Goal: Task Accomplishment & Management: Use online tool/utility

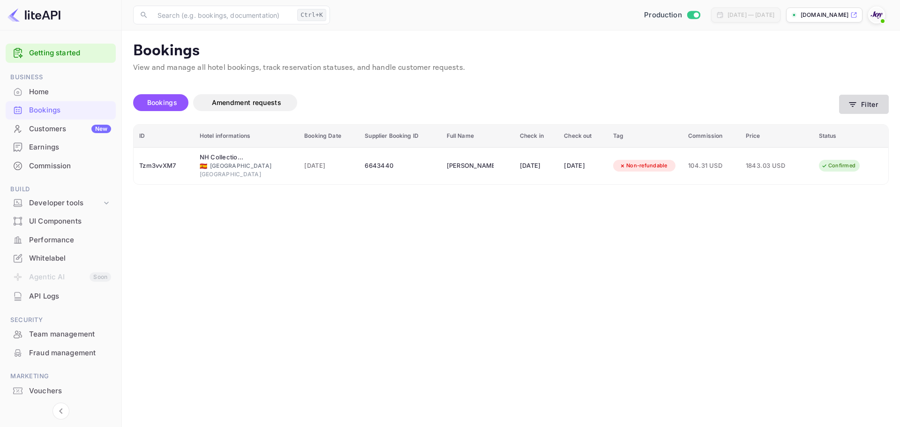
click at [858, 107] on button "Filter" at bounding box center [864, 104] width 50 height 19
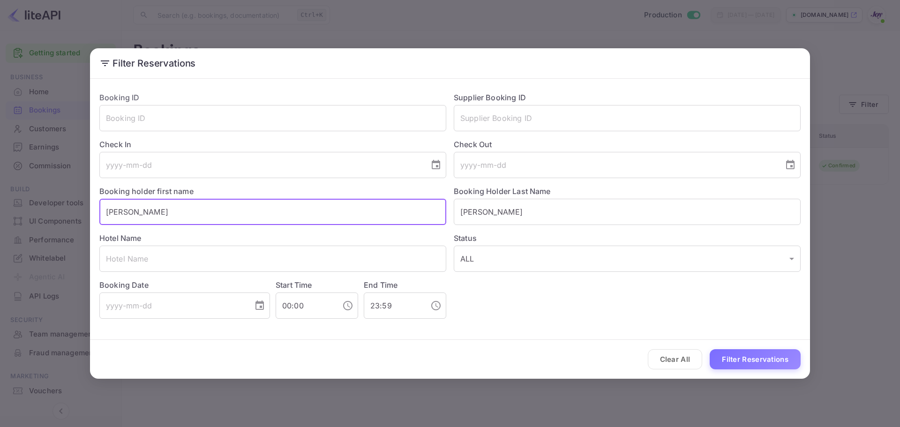
click at [203, 217] on input "[PERSON_NAME]" at bounding box center [272, 212] width 347 height 26
paste input "[PERSON_NAME]"
click at [152, 215] on input "[PERSON_NAME]" at bounding box center [272, 212] width 347 height 26
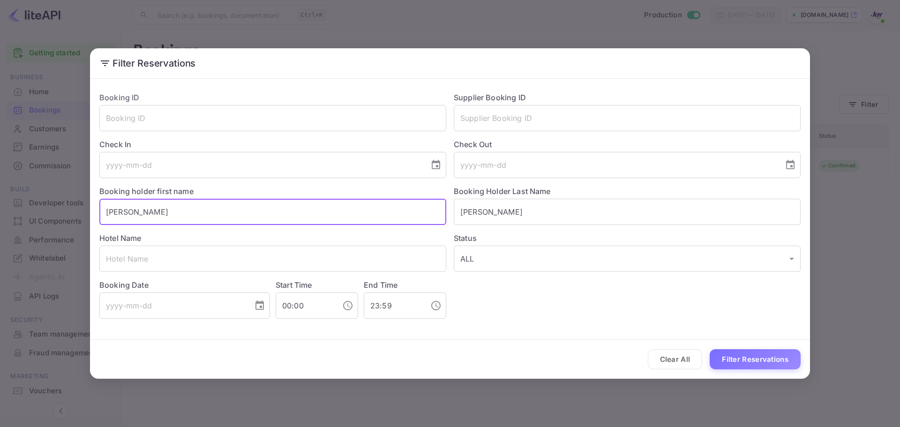
click at [152, 215] on input "[PERSON_NAME]" at bounding box center [272, 212] width 347 height 26
type input "[PERSON_NAME]"
click at [496, 216] on input "[PERSON_NAME]" at bounding box center [627, 212] width 347 height 26
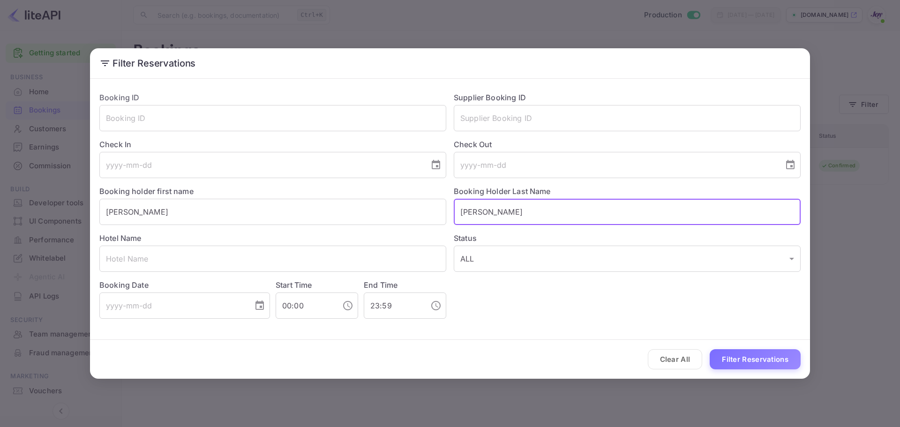
click at [496, 216] on input "[PERSON_NAME]" at bounding box center [627, 212] width 347 height 26
paste input "[PERSON_NAME]"
click at [496, 216] on input "[PERSON_NAME]" at bounding box center [627, 212] width 347 height 26
type input "[PERSON_NAME]"
click at [232, 226] on div "Hotel Name ​" at bounding box center [269, 248] width 354 height 47
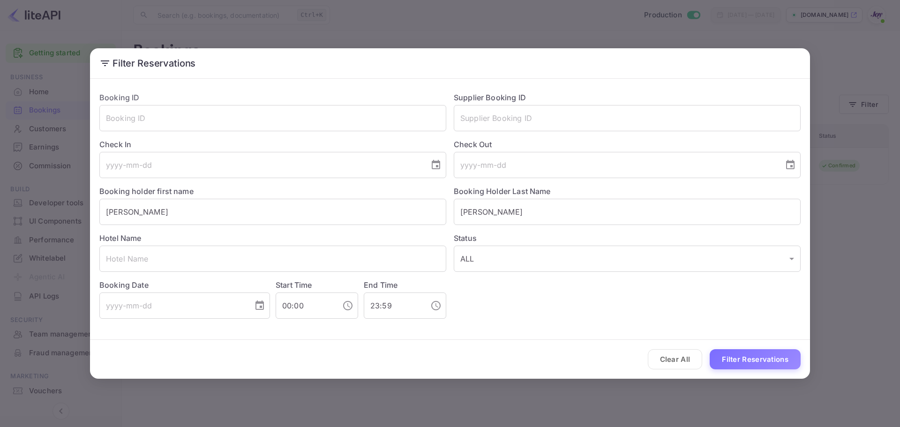
click at [231, 225] on div "Hotel Name ​" at bounding box center [269, 248] width 354 height 47
click at [213, 215] on input "[PERSON_NAME]" at bounding box center [272, 212] width 347 height 26
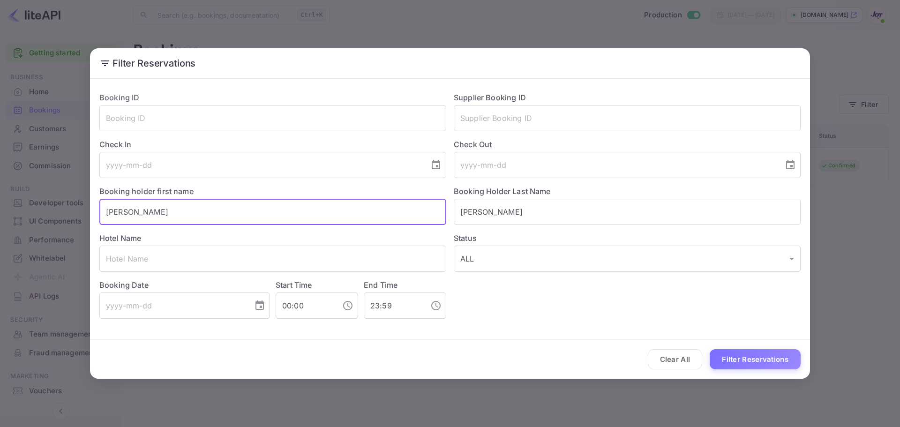
click at [213, 215] on input "[PERSON_NAME]" at bounding box center [272, 212] width 347 height 26
click at [151, 211] on input "[PERSON_NAME]" at bounding box center [272, 212] width 347 height 26
click at [150, 211] on input "[PERSON_NAME]" at bounding box center [272, 212] width 347 height 26
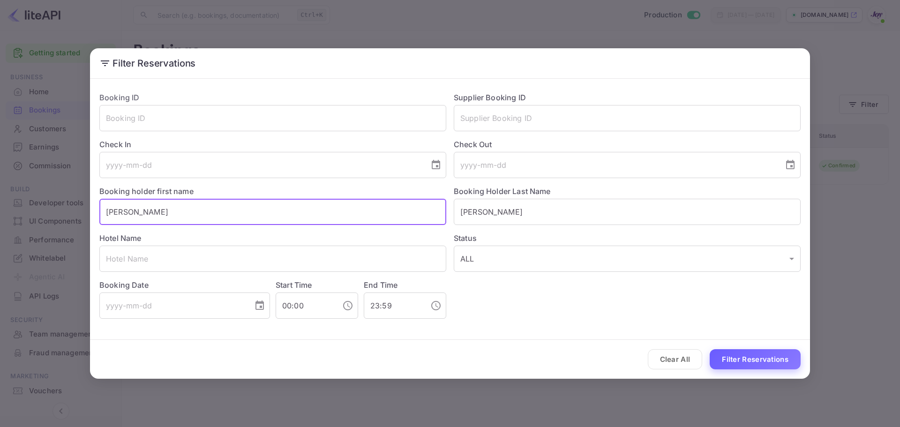
type input "[PERSON_NAME]"
click at [770, 362] on button "Filter Reservations" at bounding box center [754, 359] width 91 height 20
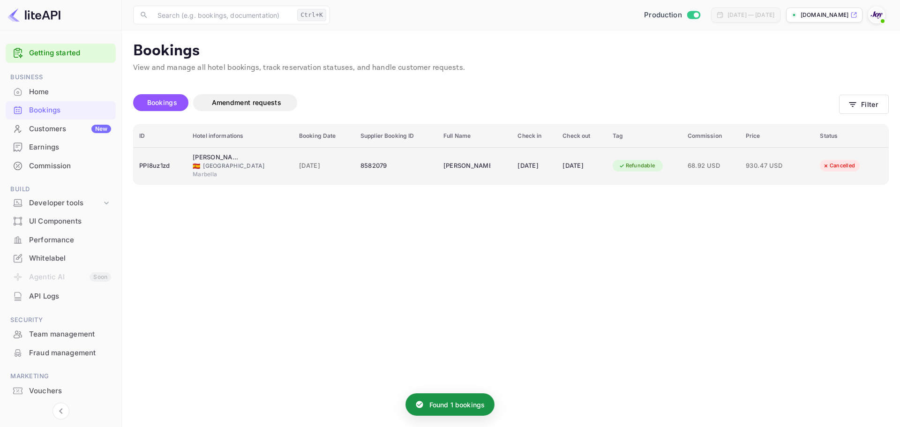
click at [204, 157] on div "[PERSON_NAME][GEOGRAPHIC_DATA] Relais &Châteaux" at bounding box center [216, 157] width 47 height 9
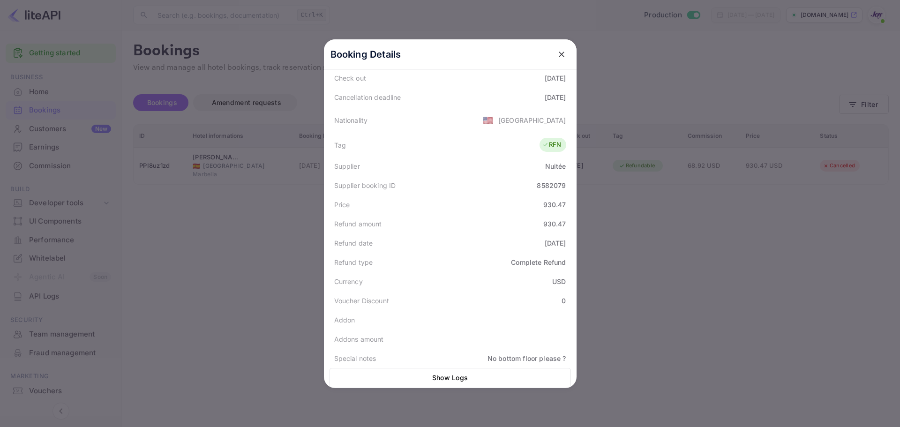
scroll to position [212, 0]
drag, startPoint x: 669, startPoint y: 250, endPoint x: 665, endPoint y: 247, distance: 4.8
click at [668, 249] on div at bounding box center [450, 213] width 900 height 427
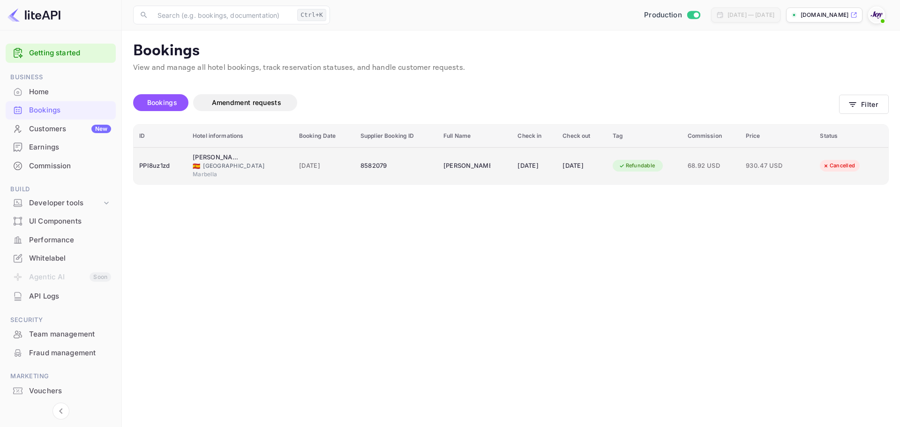
click at [194, 171] on div "Marbella" at bounding box center [240, 174] width 95 height 8
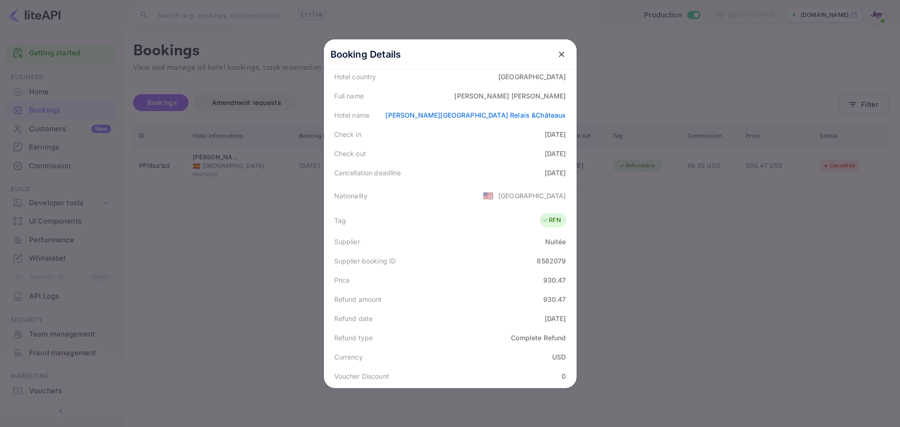
scroll to position [0, 0]
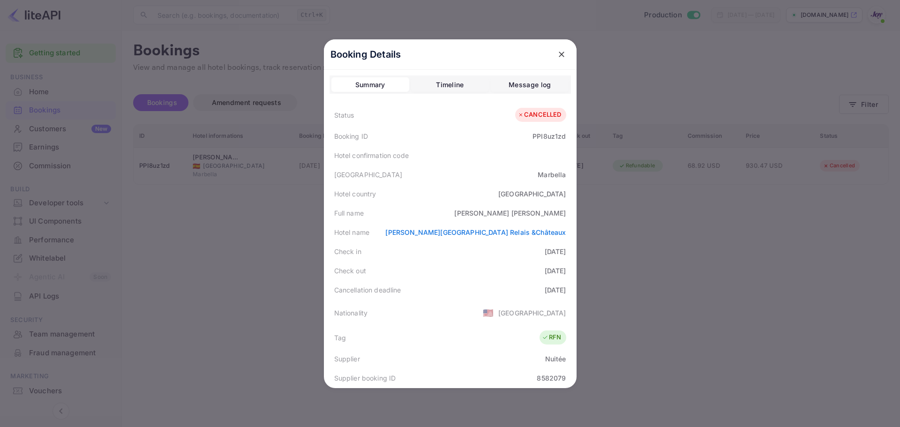
click at [563, 49] on button "close" at bounding box center [561, 54] width 17 height 17
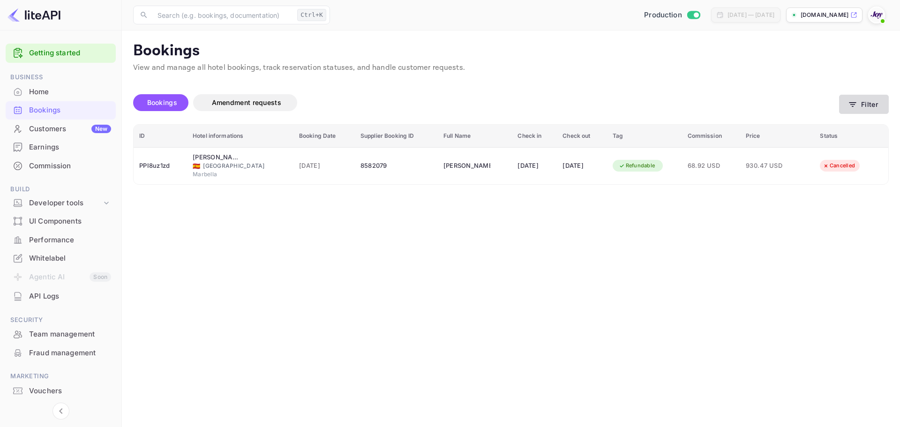
click at [860, 96] on button "Filter" at bounding box center [864, 104] width 50 height 19
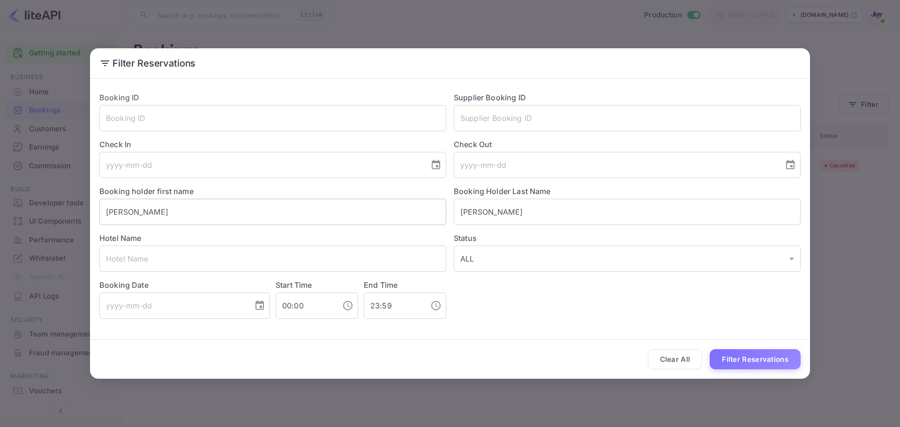
click at [176, 207] on input "[PERSON_NAME]" at bounding box center [272, 212] width 347 height 26
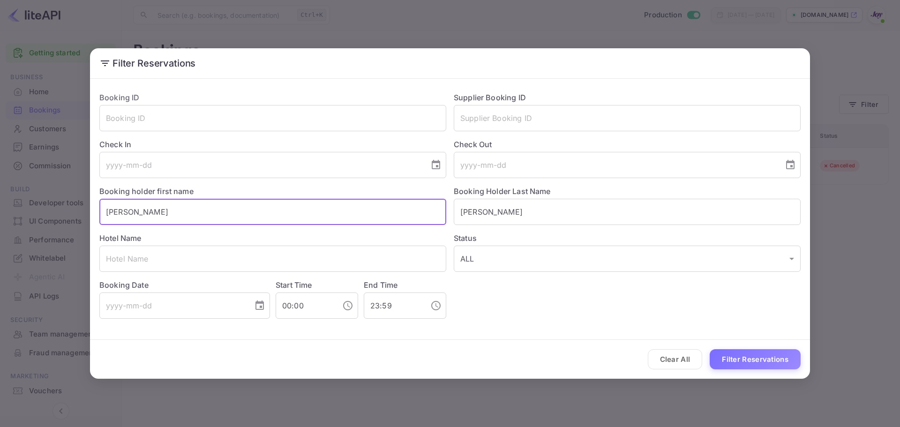
click at [176, 207] on input "[PERSON_NAME]" at bounding box center [272, 212] width 347 height 26
paste input "[PERSON_NAME]"
drag, startPoint x: 133, startPoint y: 212, endPoint x: 203, endPoint y: 211, distance: 70.8
click at [203, 212] on input "[PERSON_NAME]" at bounding box center [272, 212] width 347 height 26
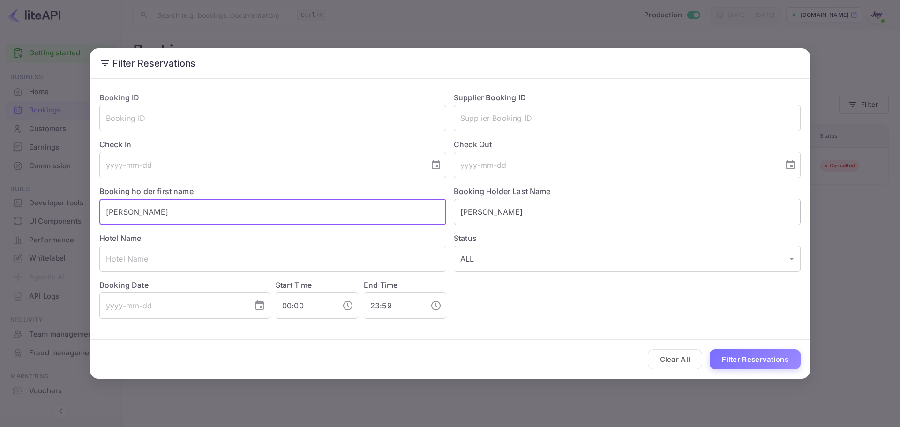
type input "[PERSON_NAME]"
click at [515, 221] on input "[PERSON_NAME]" at bounding box center [627, 212] width 347 height 26
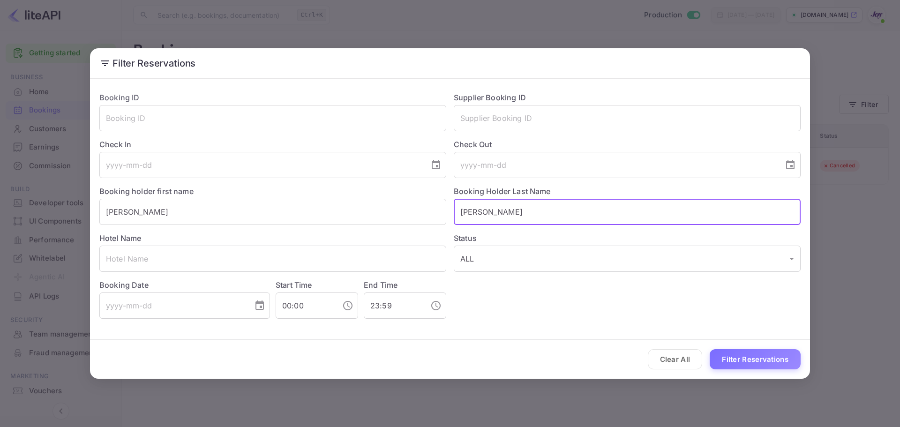
click at [515, 221] on input "[PERSON_NAME]" at bounding box center [627, 212] width 347 height 26
paste input "[PERSON_NAME]"
type input "[PERSON_NAME]"
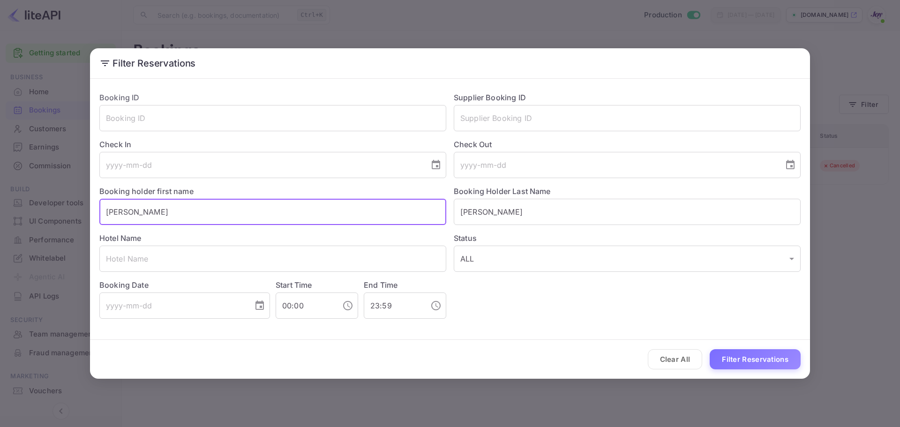
click at [195, 217] on input "[PERSON_NAME]" at bounding box center [272, 212] width 347 height 26
type input "[PERSON_NAME]"
click at [727, 349] on button "Filter Reservations" at bounding box center [754, 359] width 91 height 20
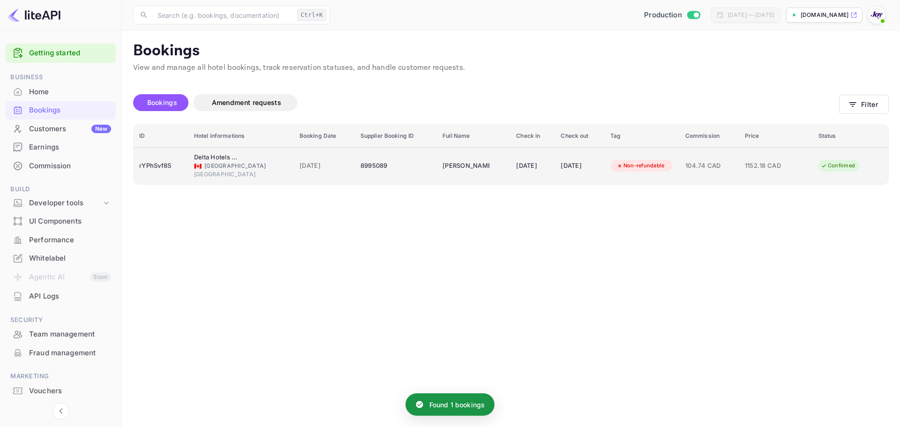
click at [214, 163] on div "🇨🇦 [GEOGRAPHIC_DATA]" at bounding box center [241, 166] width 94 height 8
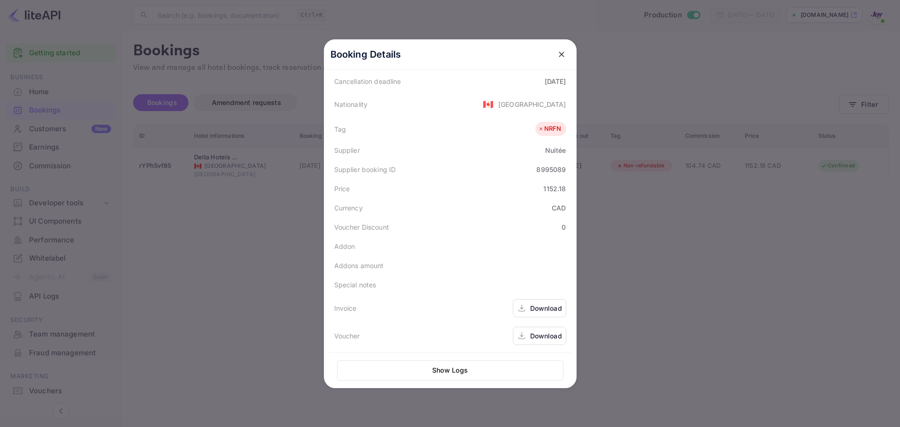
scroll to position [209, 0]
click at [647, 279] on div at bounding box center [450, 213] width 900 height 427
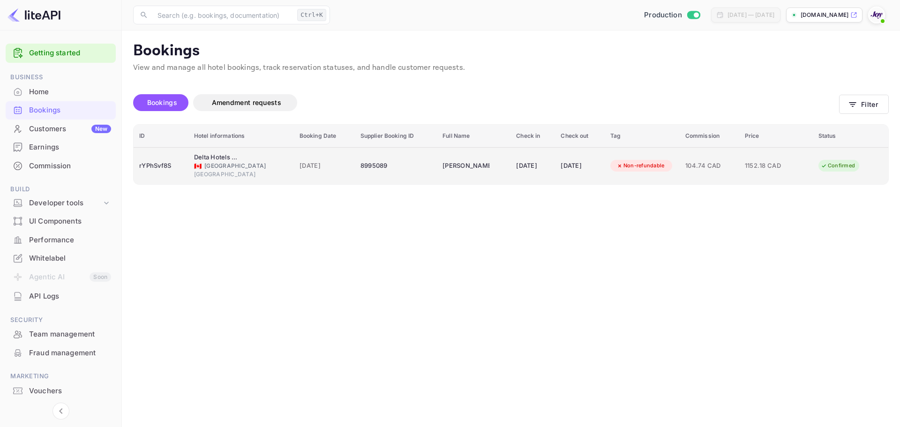
click at [220, 155] on div "Delta Hotels by Marriott [GEOGRAPHIC_DATA]" at bounding box center [217, 157] width 47 height 9
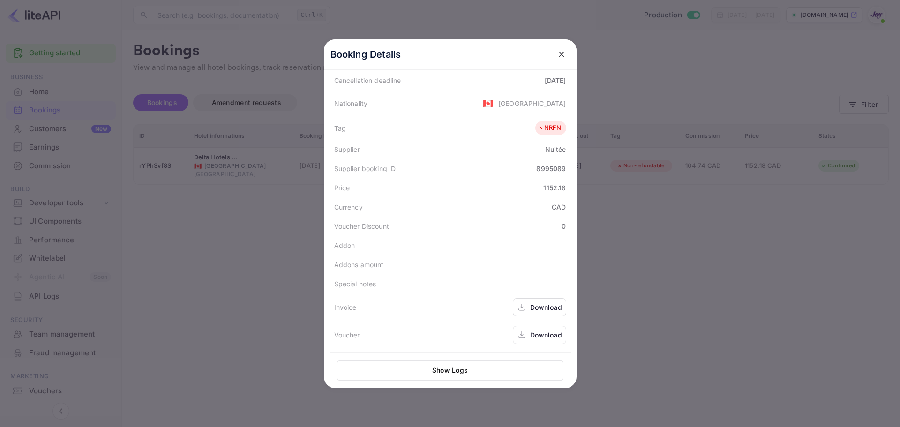
click at [535, 310] on div "Download" at bounding box center [546, 307] width 32 height 10
click at [533, 335] on div "Download" at bounding box center [546, 335] width 32 height 10
click at [203, 197] on div at bounding box center [450, 213] width 900 height 427
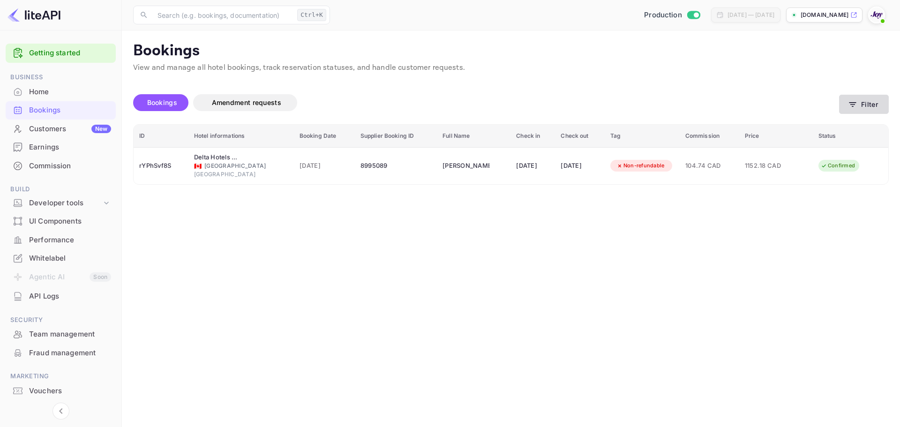
click at [856, 104] on icon "button" at bounding box center [852, 104] width 9 height 9
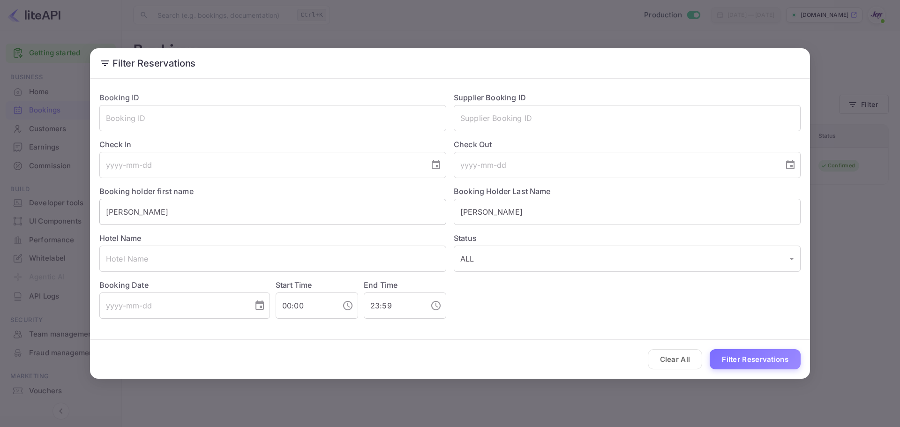
click at [231, 210] on input "[PERSON_NAME]" at bounding box center [272, 212] width 347 height 26
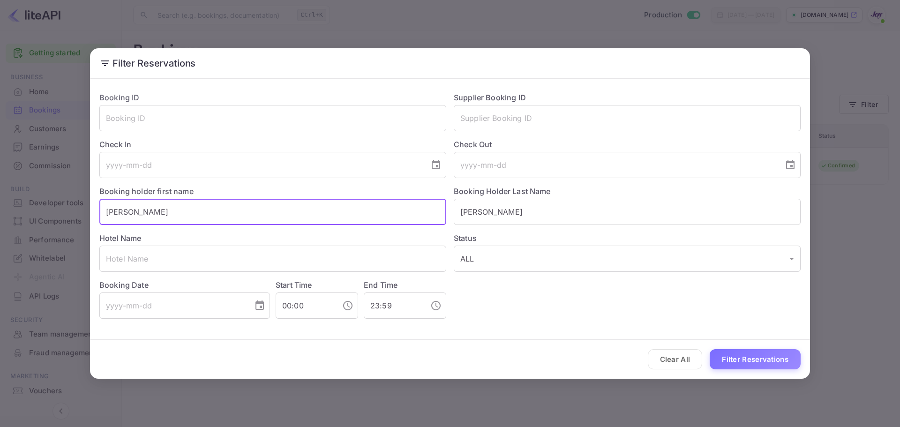
click at [231, 210] on input "[PERSON_NAME]" at bounding box center [272, 212] width 347 height 26
paste input "[PERSON_NAME]"
click at [135, 219] on input "[PERSON_NAME]" at bounding box center [272, 212] width 347 height 26
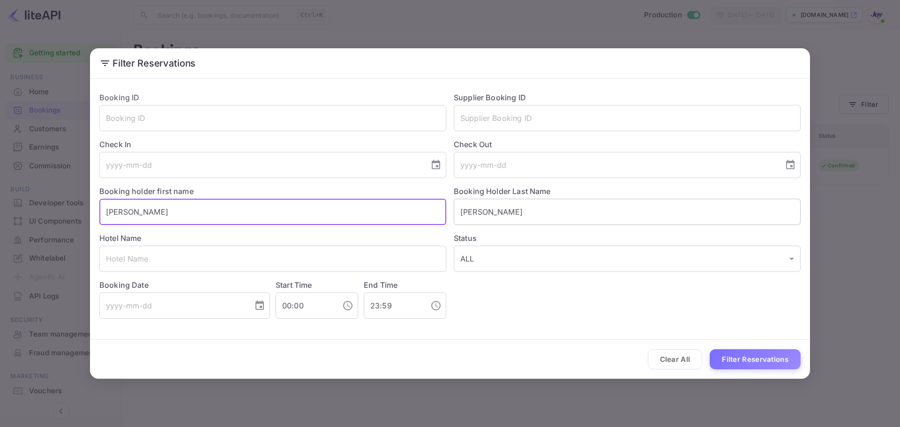
type input "[PERSON_NAME]"
click at [510, 209] on input "[PERSON_NAME]" at bounding box center [627, 212] width 347 height 26
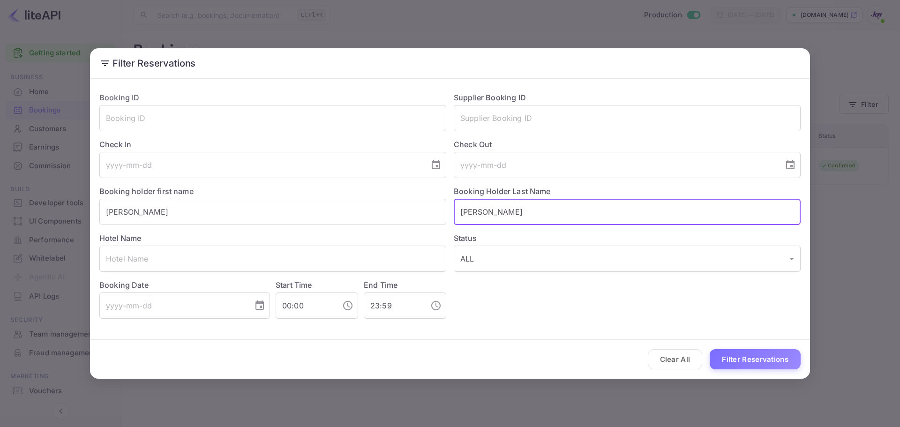
click at [509, 209] on input "[PERSON_NAME]" at bounding box center [627, 212] width 347 height 26
paste input "Rocka"
click at [508, 209] on input "[PERSON_NAME]" at bounding box center [627, 212] width 347 height 26
type input "Rocka"
click at [283, 225] on input "[PERSON_NAME]" at bounding box center [272, 212] width 347 height 26
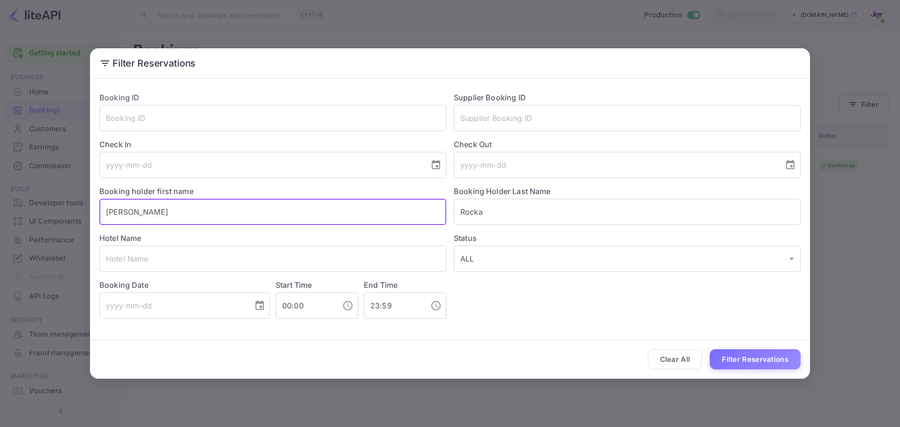
click at [283, 225] on input "[PERSON_NAME]" at bounding box center [272, 212] width 347 height 26
type input "[PERSON_NAME]"
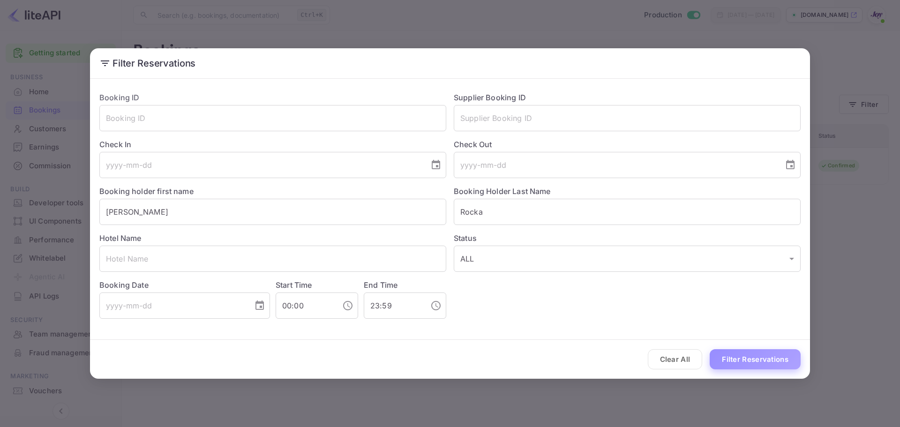
click at [757, 355] on button "Filter Reservations" at bounding box center [754, 359] width 91 height 20
